Goal: Task Accomplishment & Management: Complete application form

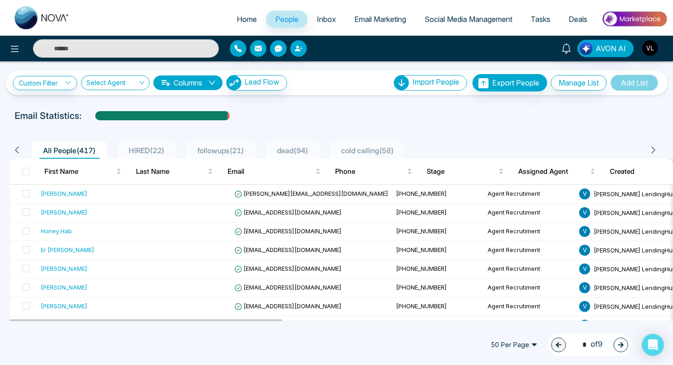
click at [150, 151] on span "HIRED ( 22 )" at bounding box center [146, 150] width 43 height 9
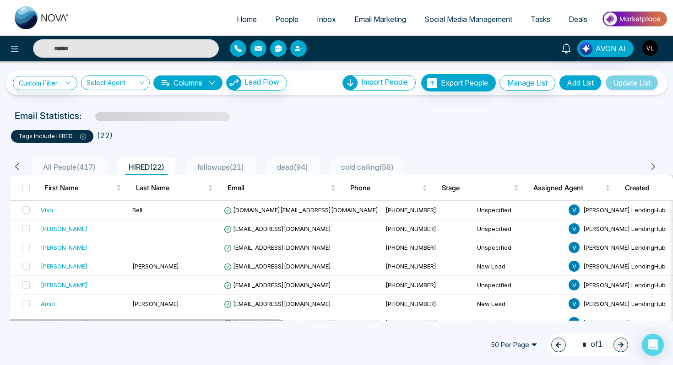
click at [235, 162] on div "followups ( 21 )" at bounding box center [221, 167] width 54 height 11
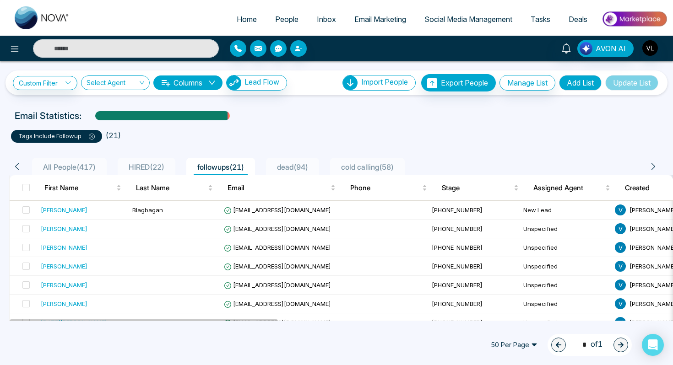
click at [58, 172] on div "All People ( 417 )" at bounding box center [69, 167] width 60 height 11
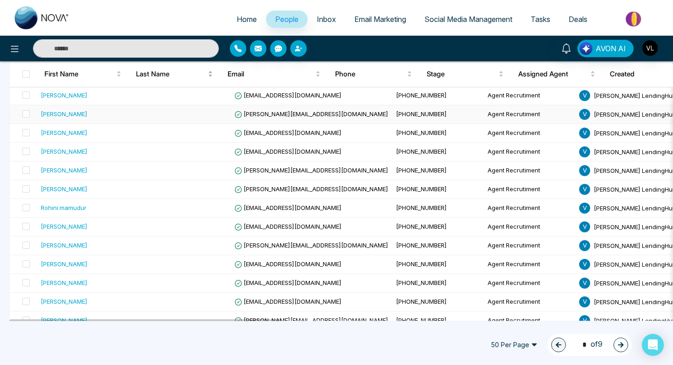
scroll to position [233, 0]
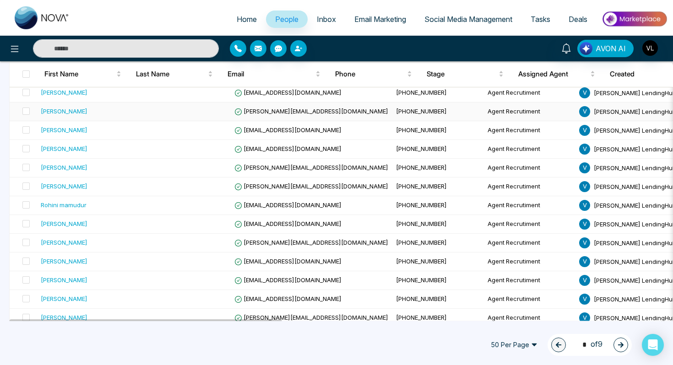
click at [95, 112] on div "[PERSON_NAME]" at bounding box center [88, 111] width 95 height 9
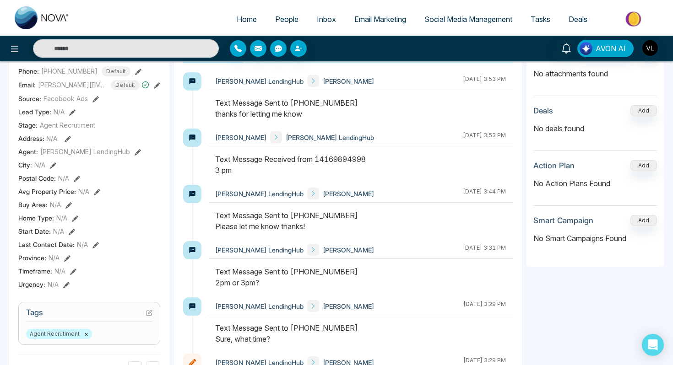
scroll to position [147, 0]
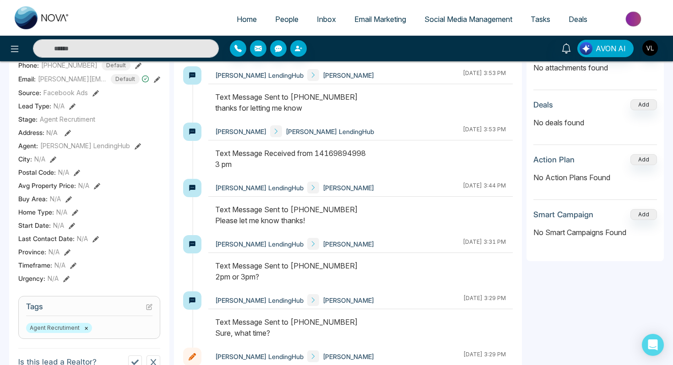
click at [84, 51] on input "text" at bounding box center [126, 48] width 186 height 18
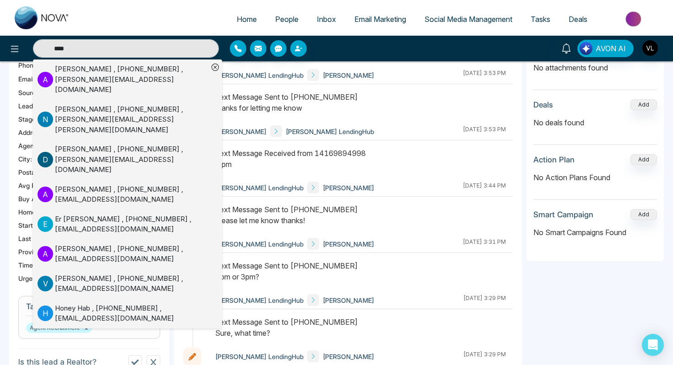
type input "*****"
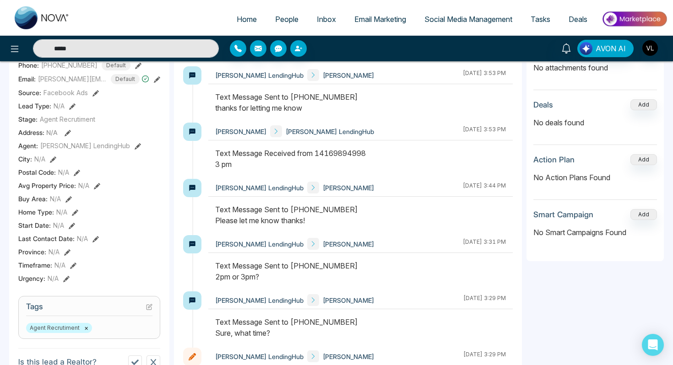
click at [93, 51] on input "*****" at bounding box center [126, 48] width 186 height 18
type input "*****"
click at [93, 51] on input "*****" at bounding box center [126, 48] width 186 height 18
click at [288, 16] on span "People" at bounding box center [286, 19] width 23 height 9
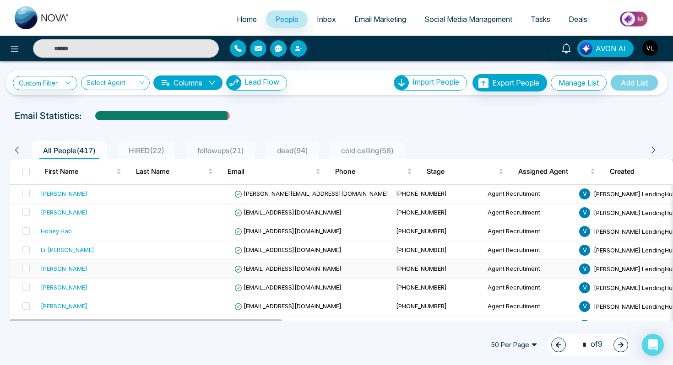
click at [75, 267] on div "[PERSON_NAME]" at bounding box center [64, 268] width 47 height 9
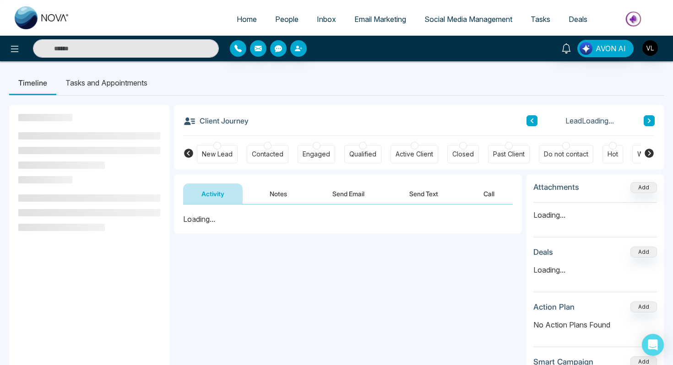
click at [130, 81] on li "Tasks and Appointments" at bounding box center [106, 83] width 100 height 25
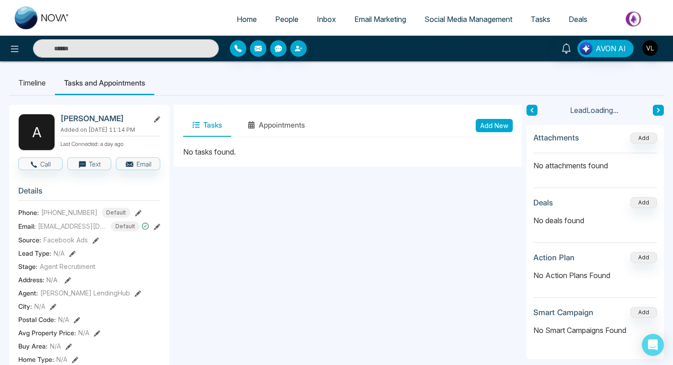
click at [504, 125] on button "Add New" at bounding box center [494, 125] width 37 height 13
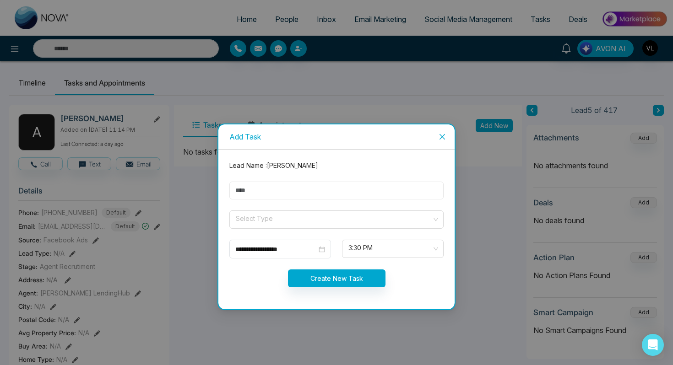
click at [253, 191] on input "text" at bounding box center [336, 191] width 214 height 18
type input "****"
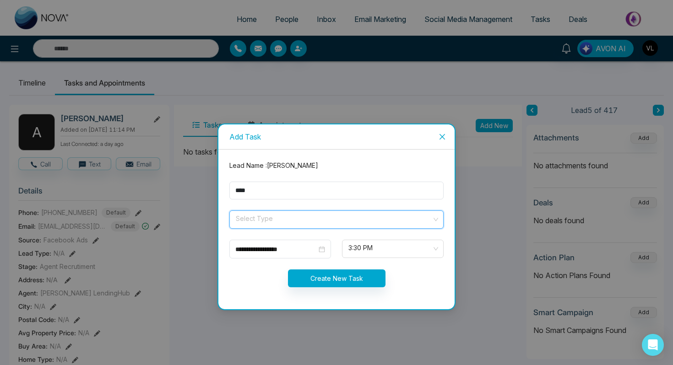
click at [255, 213] on input "search" at bounding box center [333, 218] width 197 height 14
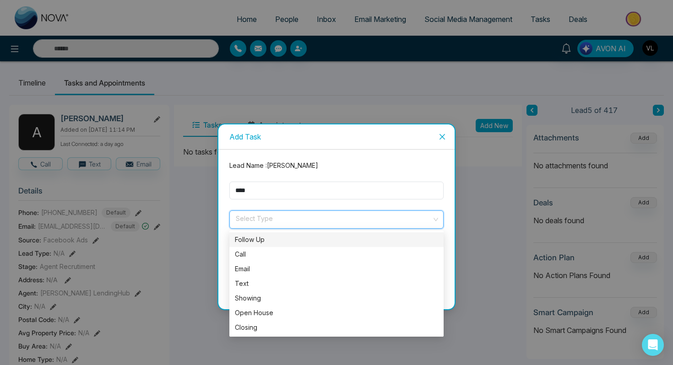
click at [254, 238] on div "Follow Up" at bounding box center [336, 240] width 203 height 10
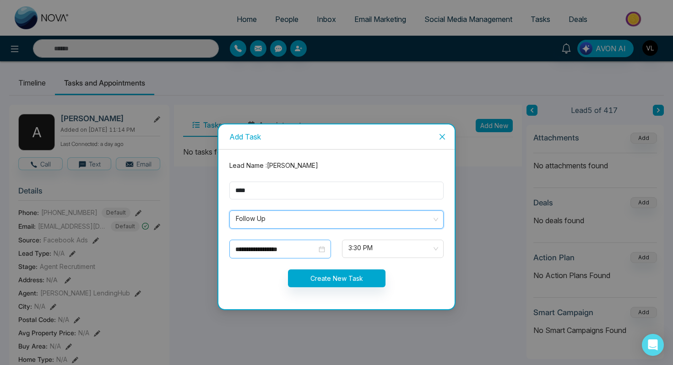
click at [322, 248] on div "**********" at bounding box center [280, 250] width 90 height 10
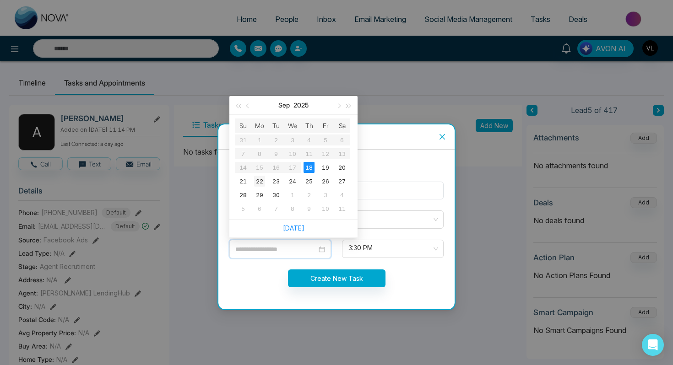
type input "**********"
click at [254, 181] on div "22" at bounding box center [259, 181] width 11 height 11
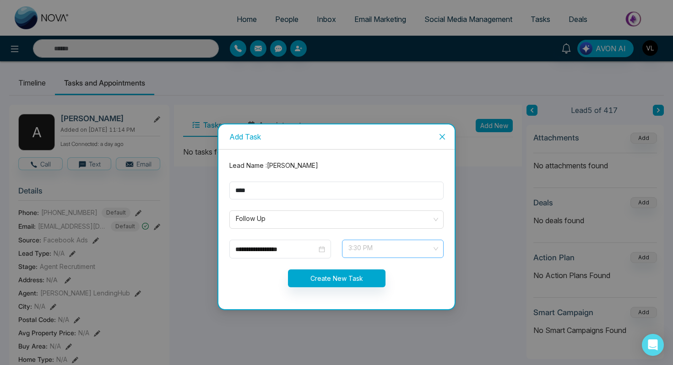
click at [364, 242] on span "3:30 PM" at bounding box center [392, 249] width 89 height 16
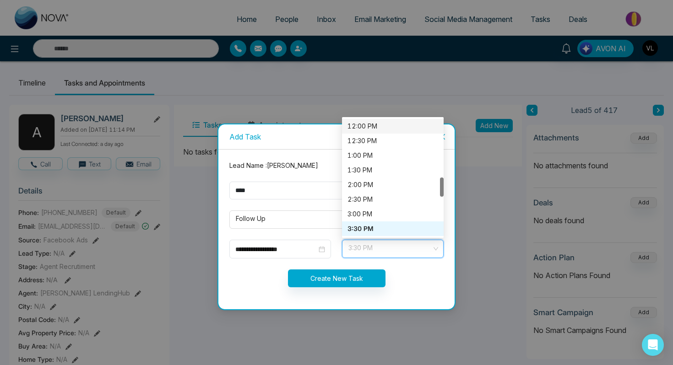
click at [354, 129] on div "12:00 PM" at bounding box center [393, 126] width 91 height 10
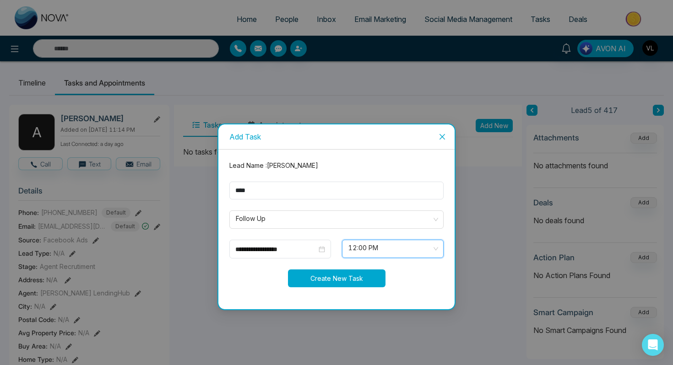
click at [312, 275] on button "Create New Task" at bounding box center [337, 279] width 98 height 18
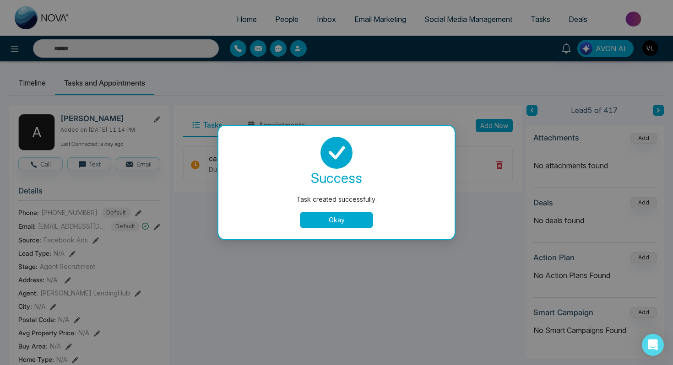
click at [321, 217] on button "Okay" at bounding box center [336, 220] width 73 height 16
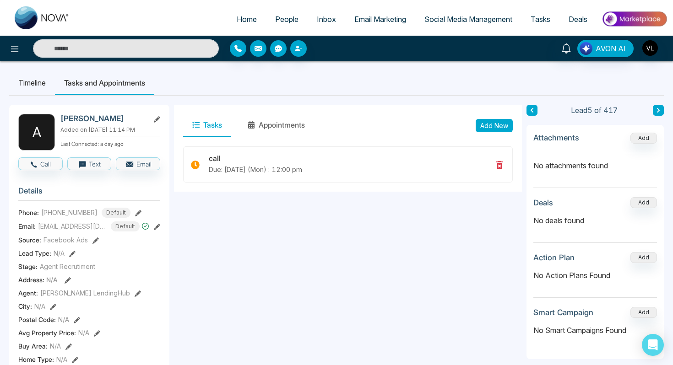
click at [287, 23] on span "People" at bounding box center [286, 19] width 23 height 9
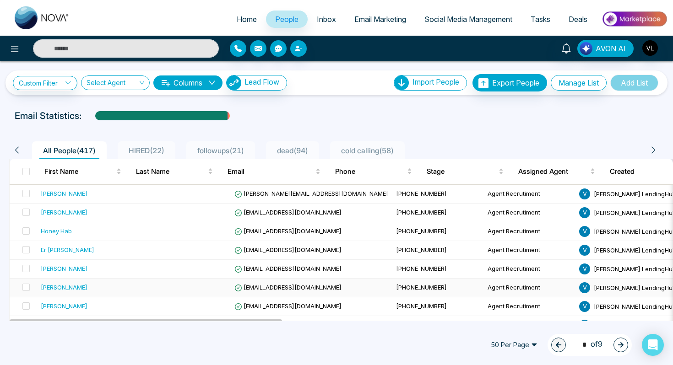
click at [109, 290] on div "[PERSON_NAME]" at bounding box center [88, 287] width 95 height 9
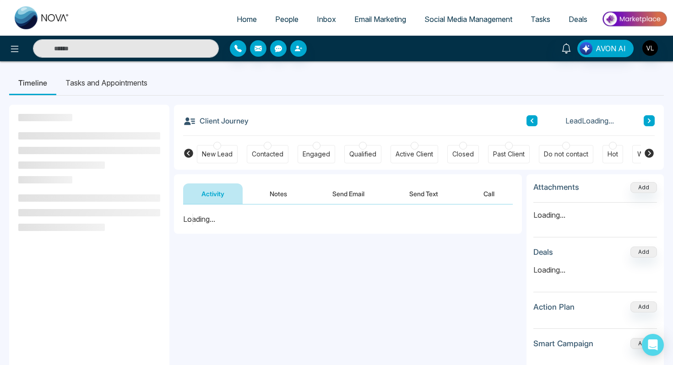
click at [133, 88] on li "Tasks and Appointments" at bounding box center [106, 83] width 100 height 25
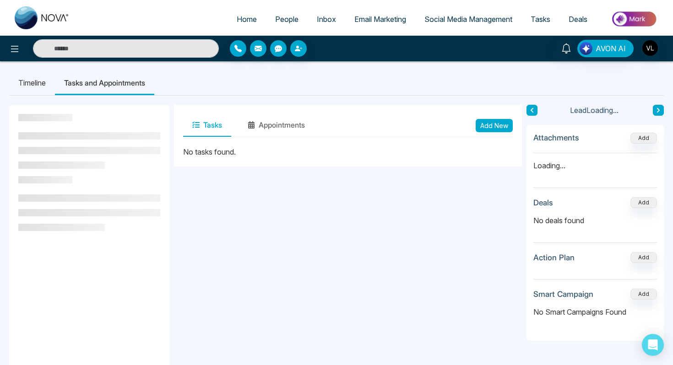
click at [483, 131] on button "Add New" at bounding box center [494, 125] width 37 height 13
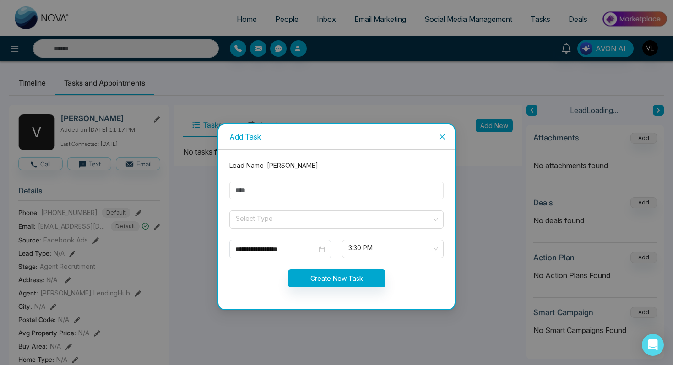
click at [256, 195] on input "text" at bounding box center [336, 191] width 214 height 18
type input "****"
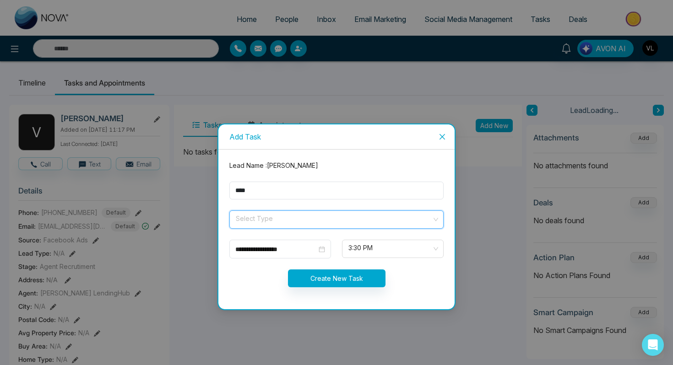
click at [257, 220] on input "search" at bounding box center [333, 218] width 197 height 14
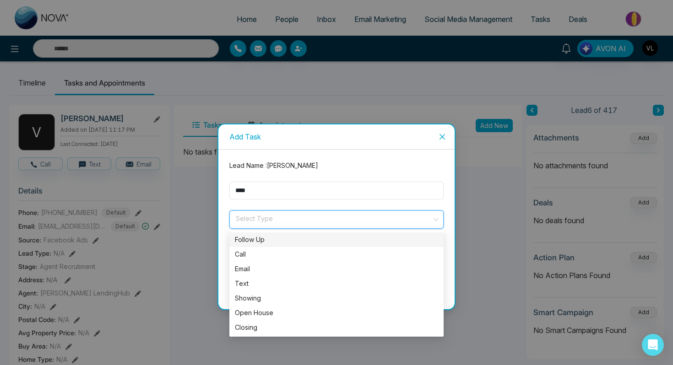
click at [272, 239] on div "Follow Up" at bounding box center [336, 240] width 203 height 10
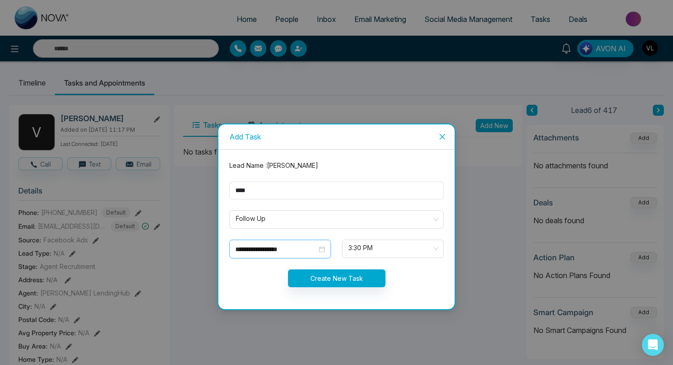
click at [319, 250] on div "**********" at bounding box center [280, 250] width 90 height 10
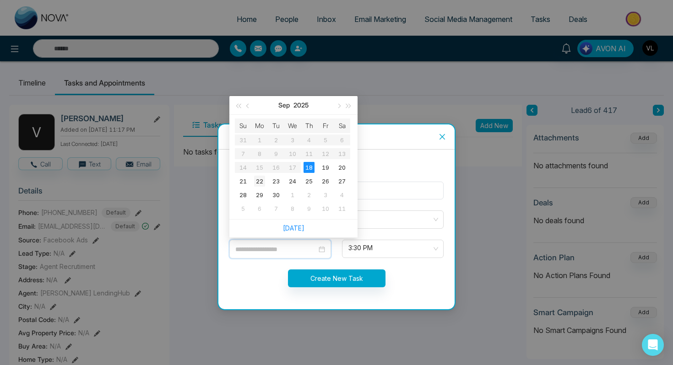
type input "**********"
click at [261, 179] on div "22" at bounding box center [259, 181] width 11 height 11
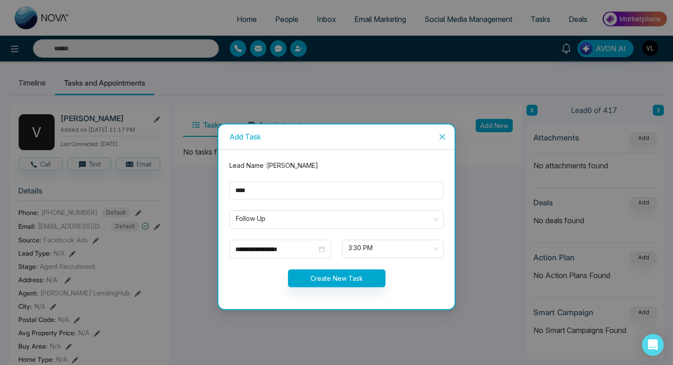
click at [359, 239] on form "**********" at bounding box center [336, 230] width 225 height 138
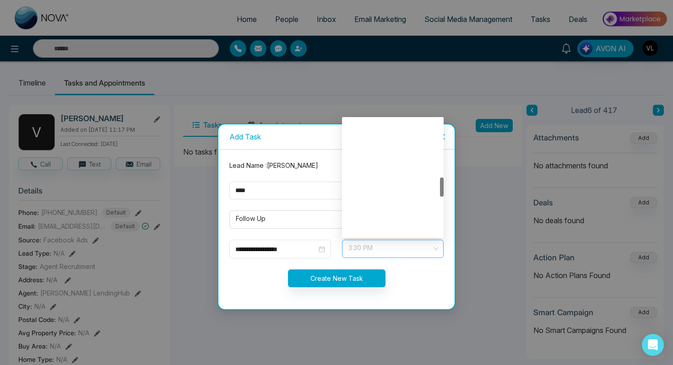
click at [359, 245] on span "3:30 PM" at bounding box center [392, 249] width 89 height 16
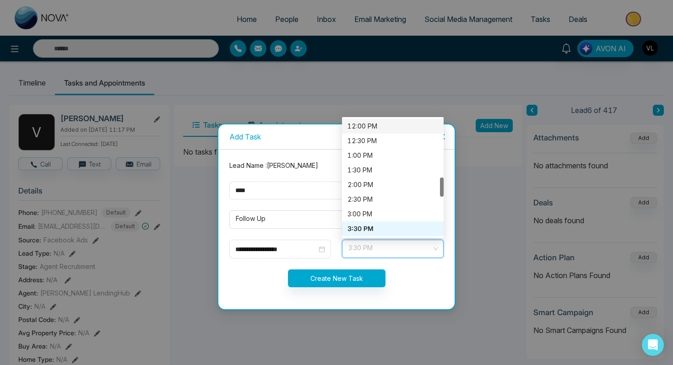
click at [348, 132] on div "12:00 PM" at bounding box center [393, 126] width 102 height 15
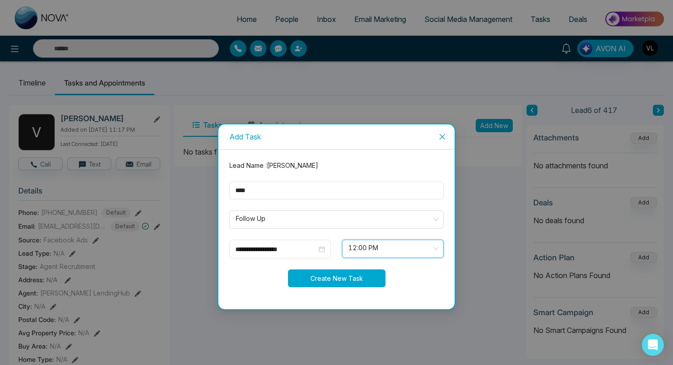
click at [311, 273] on button "Create New Task" at bounding box center [337, 279] width 98 height 18
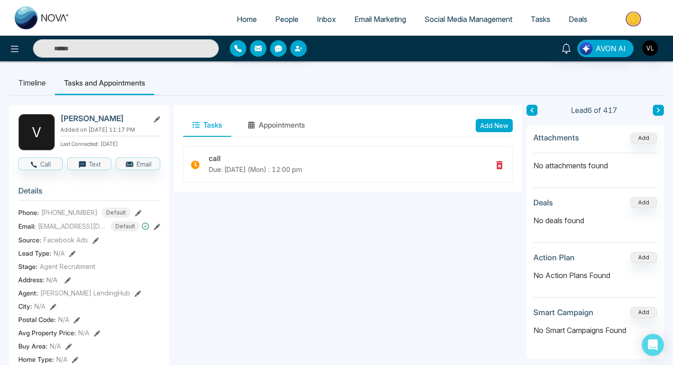
click at [298, 29] on li "People" at bounding box center [287, 20] width 42 height 19
click at [290, 27] on link "People" at bounding box center [287, 19] width 42 height 17
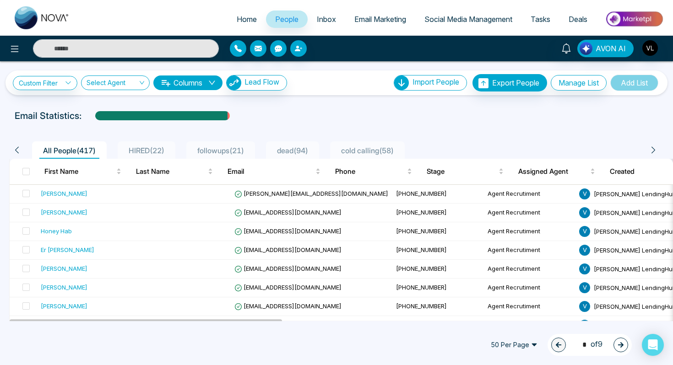
click at [539, 20] on span "Tasks" at bounding box center [541, 19] width 20 height 9
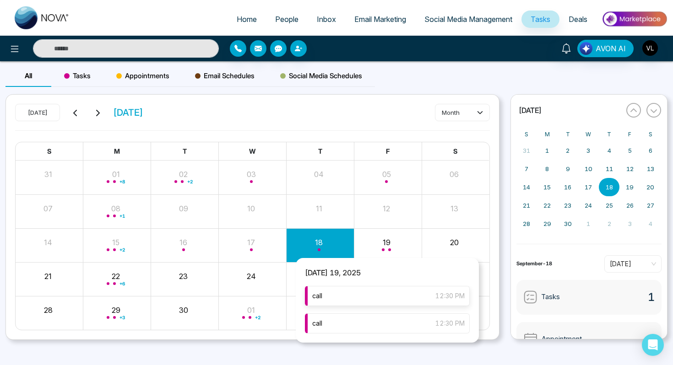
click at [365, 294] on div "call 12:30 PM" at bounding box center [387, 296] width 165 height 20
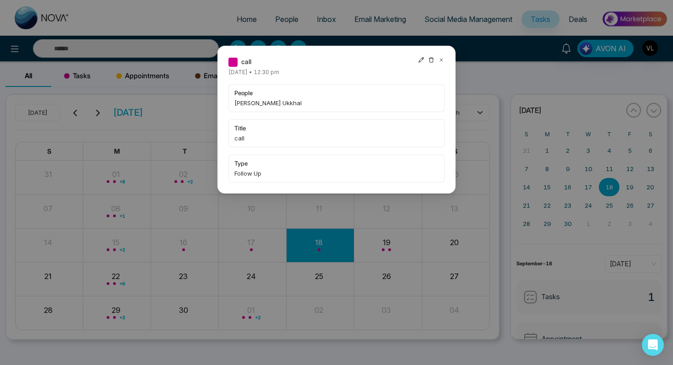
click at [440, 58] on icon at bounding box center [441, 60] width 6 height 6
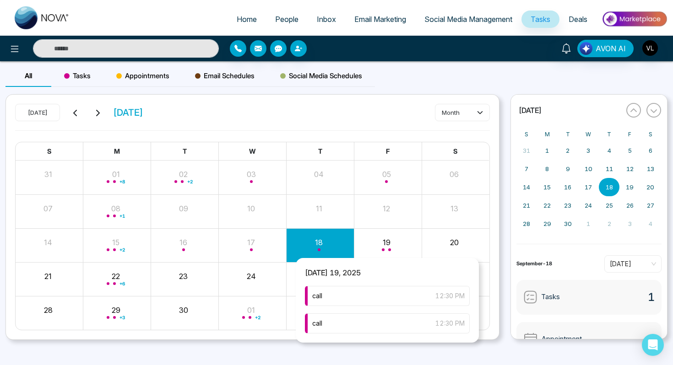
click at [384, 248] on div "Month View" at bounding box center [388, 245] width 68 height 22
click at [348, 325] on div "call 12:30 PM" at bounding box center [387, 324] width 165 height 20
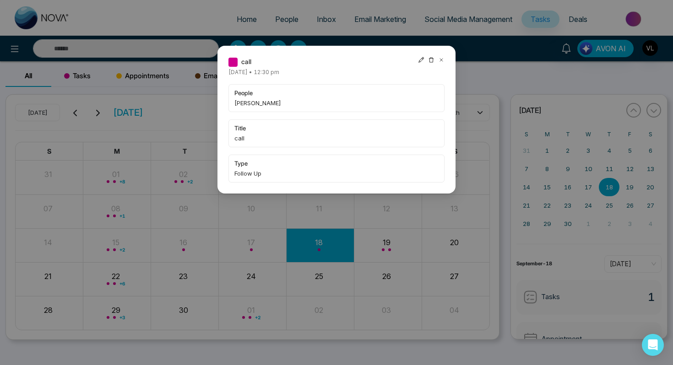
click at [442, 60] on icon at bounding box center [441, 60] width 6 height 6
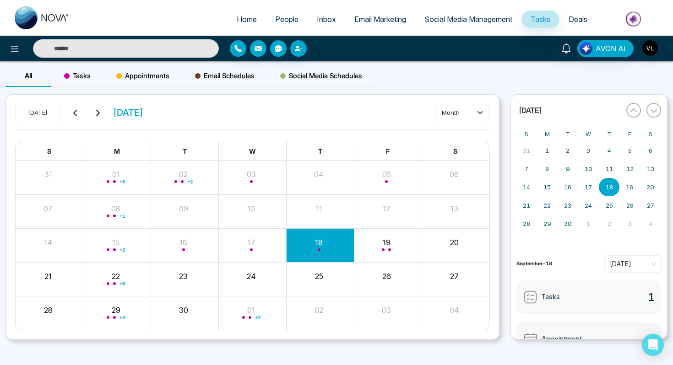
click at [97, 114] on icon at bounding box center [97, 112] width 7 height 7
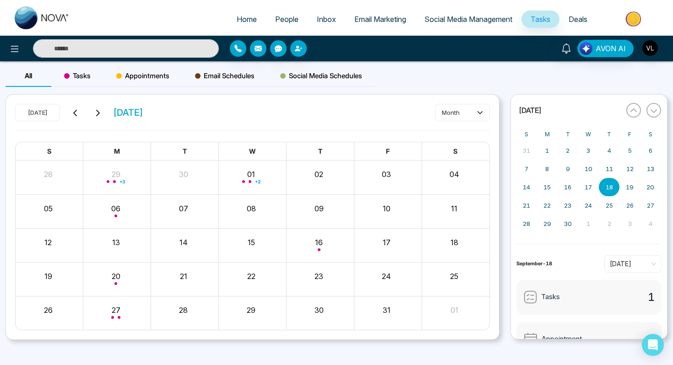
click at [97, 114] on icon at bounding box center [97, 112] width 7 height 7
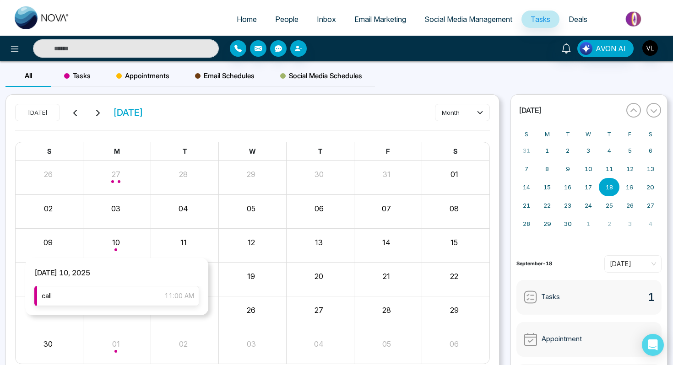
click at [111, 305] on div "call 11:00 AM" at bounding box center [116, 296] width 165 height 20
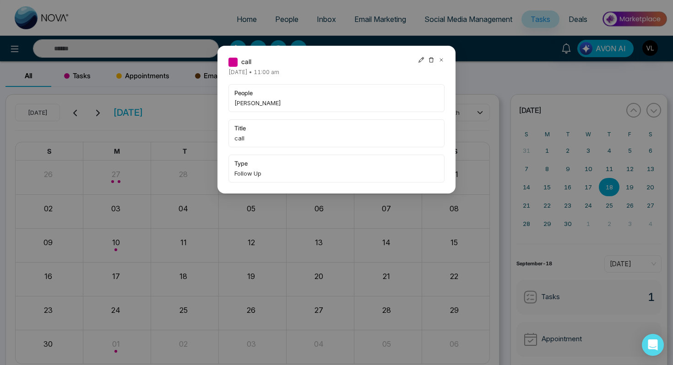
click at [441, 60] on icon at bounding box center [441, 60] width 6 height 6
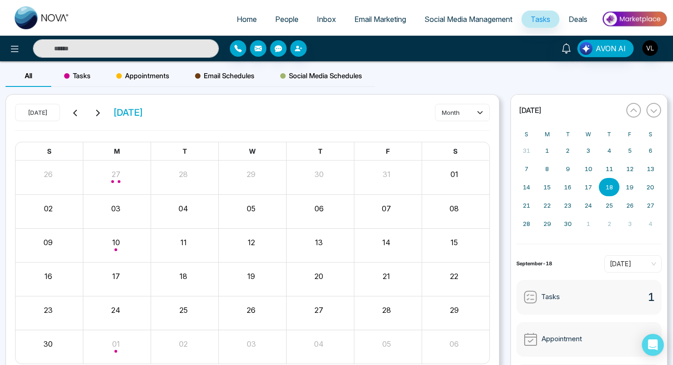
click at [74, 111] on icon at bounding box center [75, 112] width 7 height 7
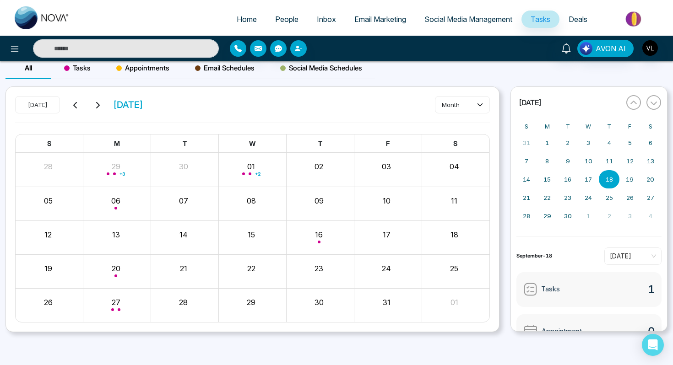
scroll to position [7, 0]
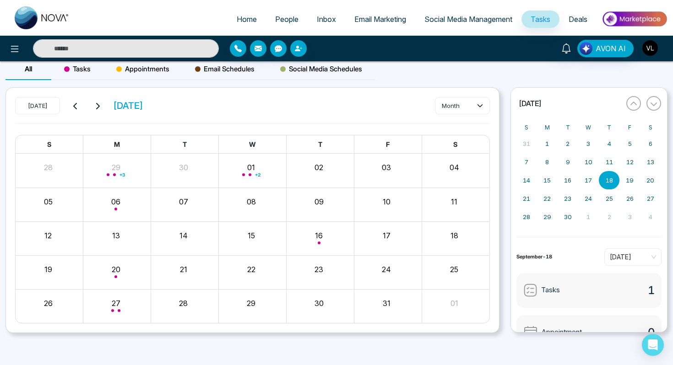
click at [647, 46] on img "button" at bounding box center [650, 48] width 16 height 16
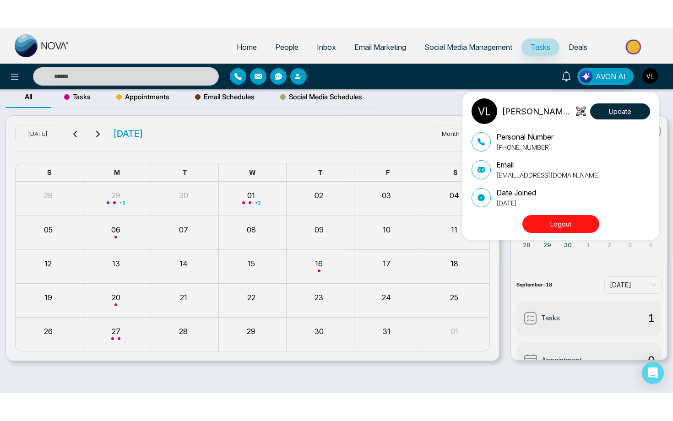
scroll to position [0, 0]
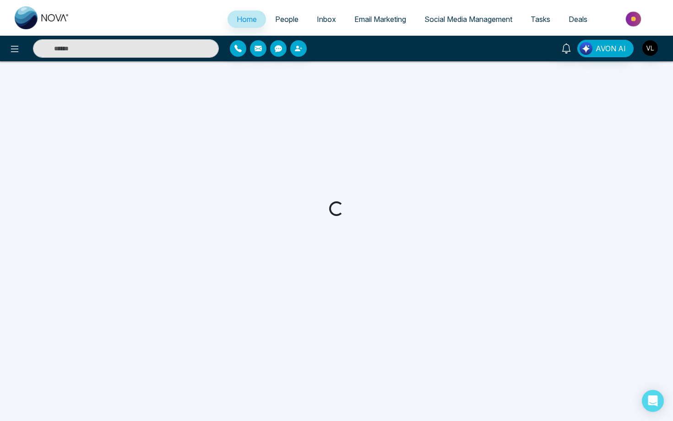
select select "*"
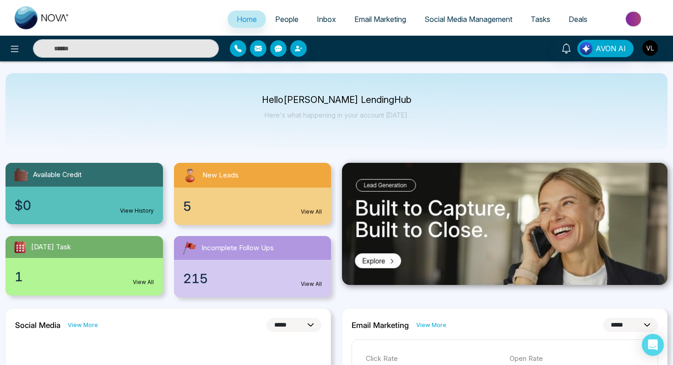
click at [103, 45] on input "text" at bounding box center [126, 48] width 186 height 18
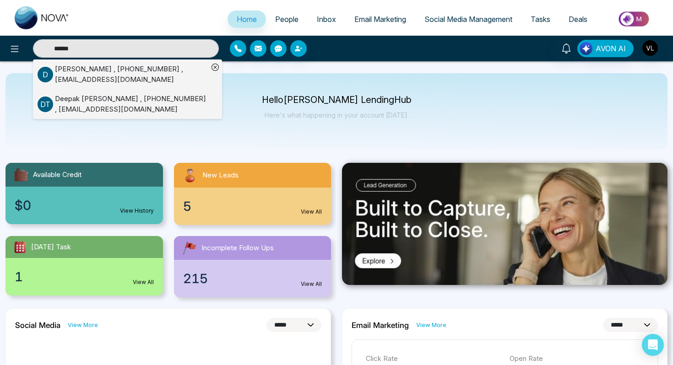
type input "******"
click at [67, 109] on div "[PERSON_NAME] , [PHONE_NUMBER] , [EMAIL_ADDRESS][DOMAIN_NAME]" at bounding box center [131, 104] width 153 height 21
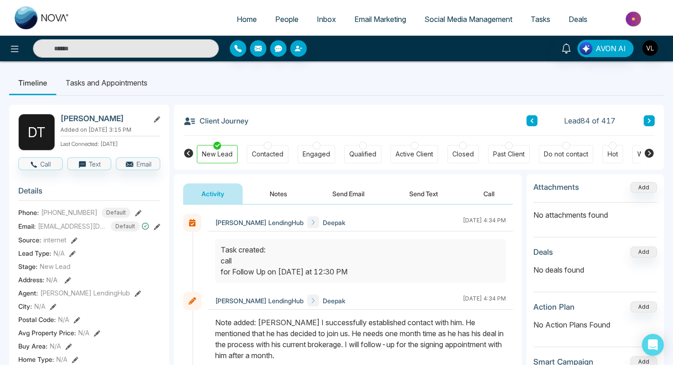
click at [280, 21] on span "People" at bounding box center [286, 19] width 23 height 9
